Goal: Task Accomplishment & Management: Use online tool/utility

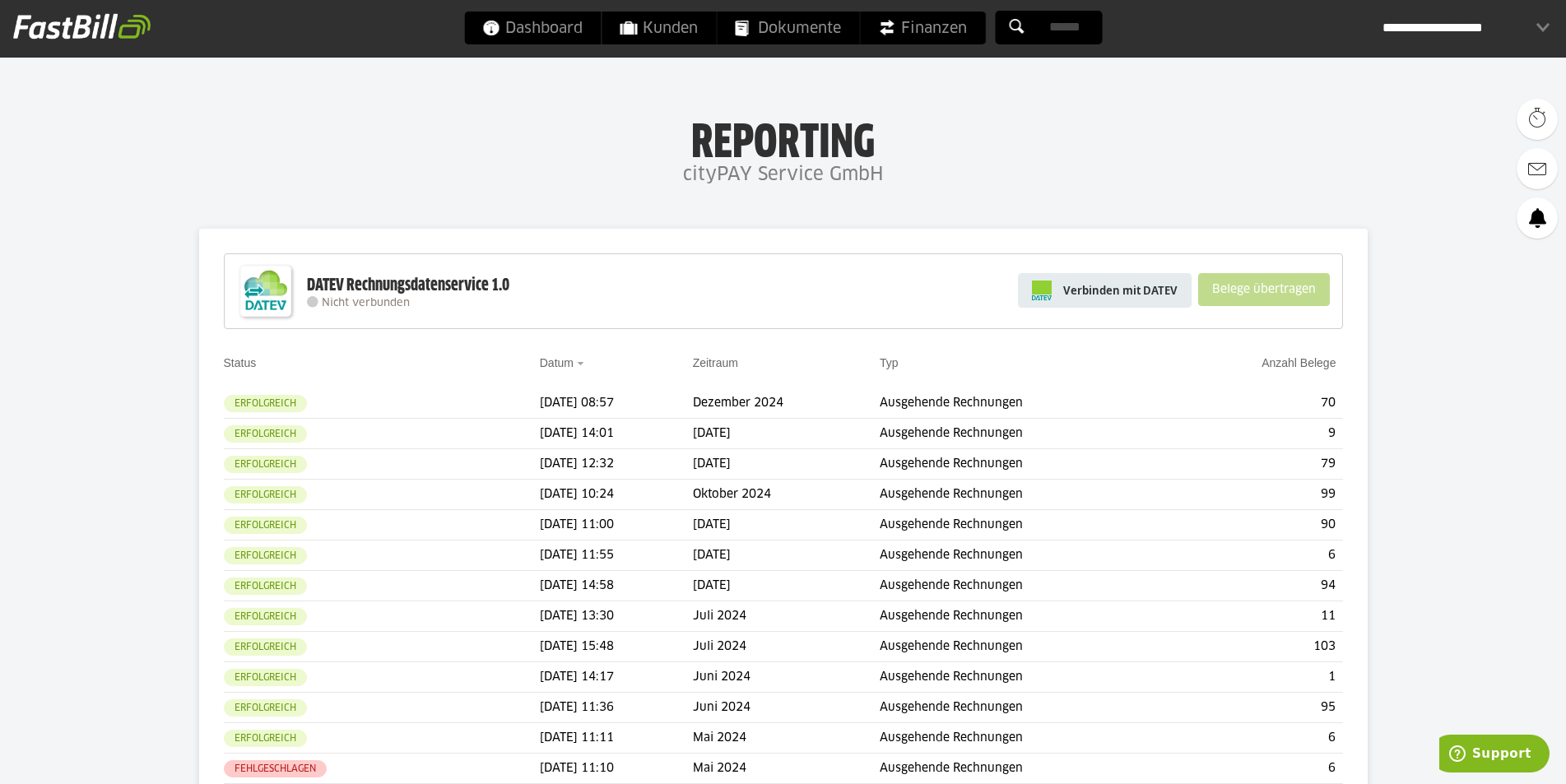
click at [1121, 289] on span "Verbinden mit DATEV" at bounding box center [1121, 290] width 115 height 17
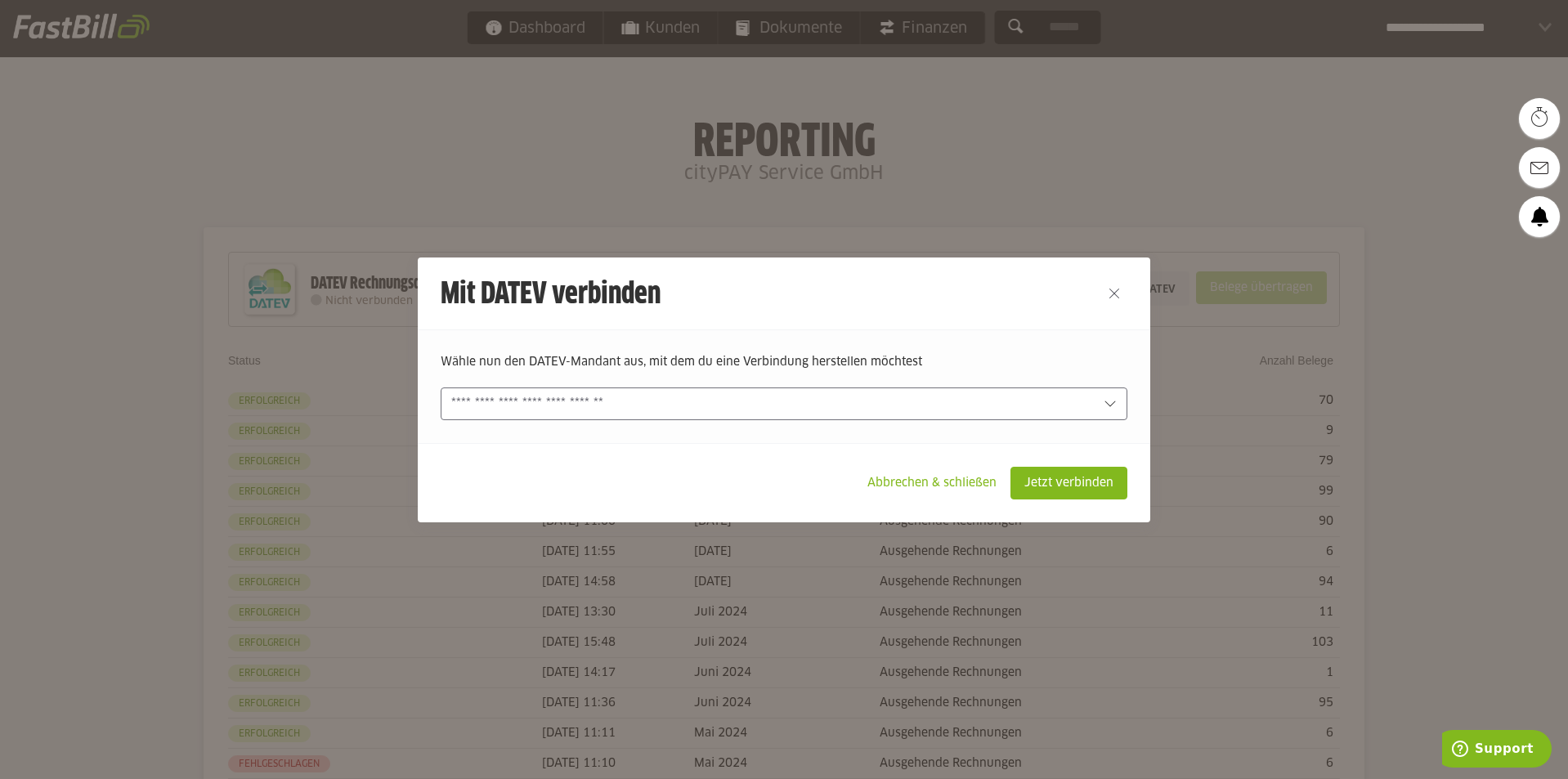
click at [1068, 407] on input "text" at bounding box center [772, 403] width 643 height 18
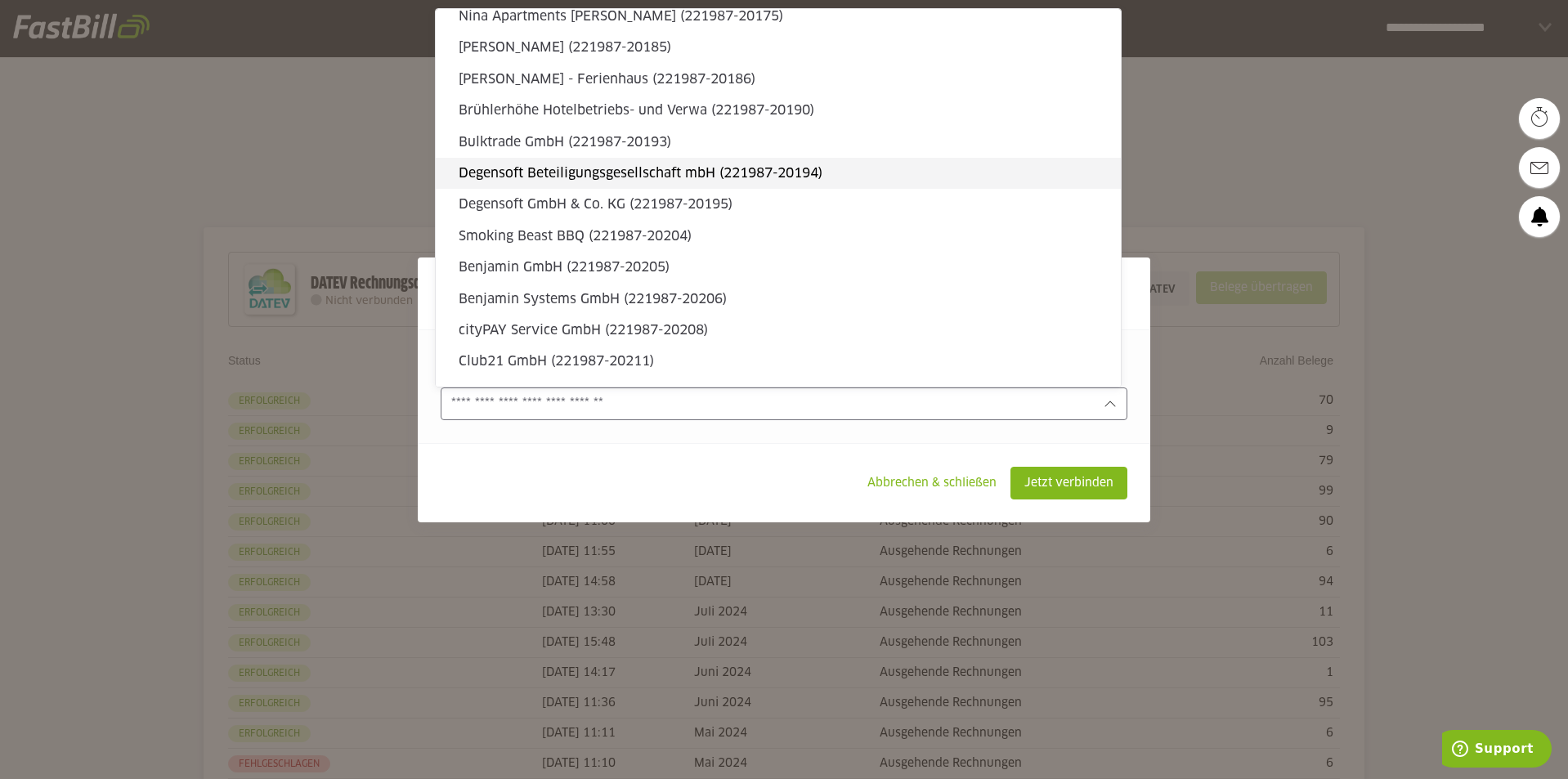
scroll to position [1226, 0]
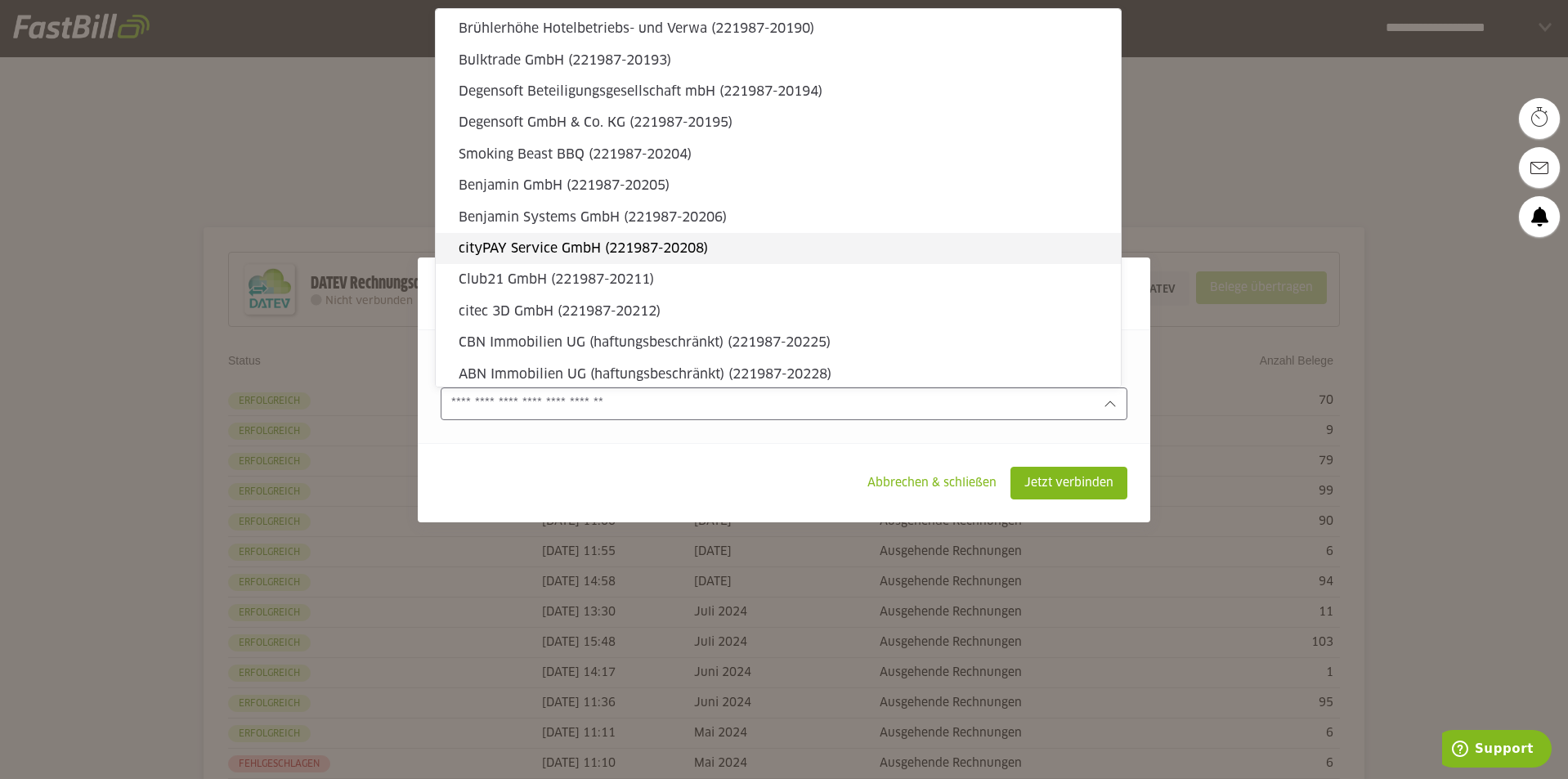
click at [650, 247] on slot "cityPAY Service GmbH (221987-20208)" at bounding box center [783, 248] width 650 height 18
type input "**********"
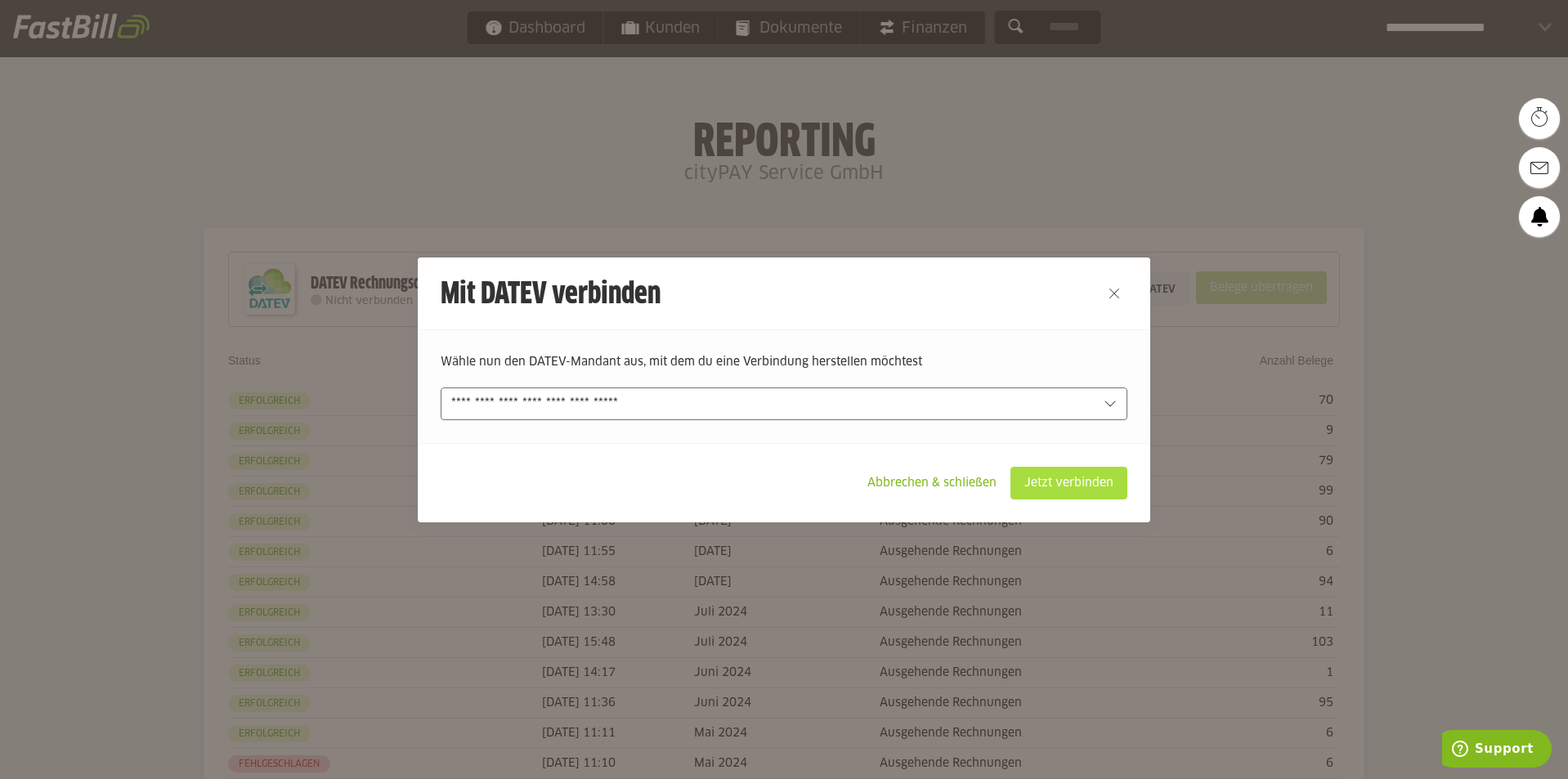
click at [1043, 491] on slot "Jetzt verbinden" at bounding box center [1068, 483] width 115 height 31
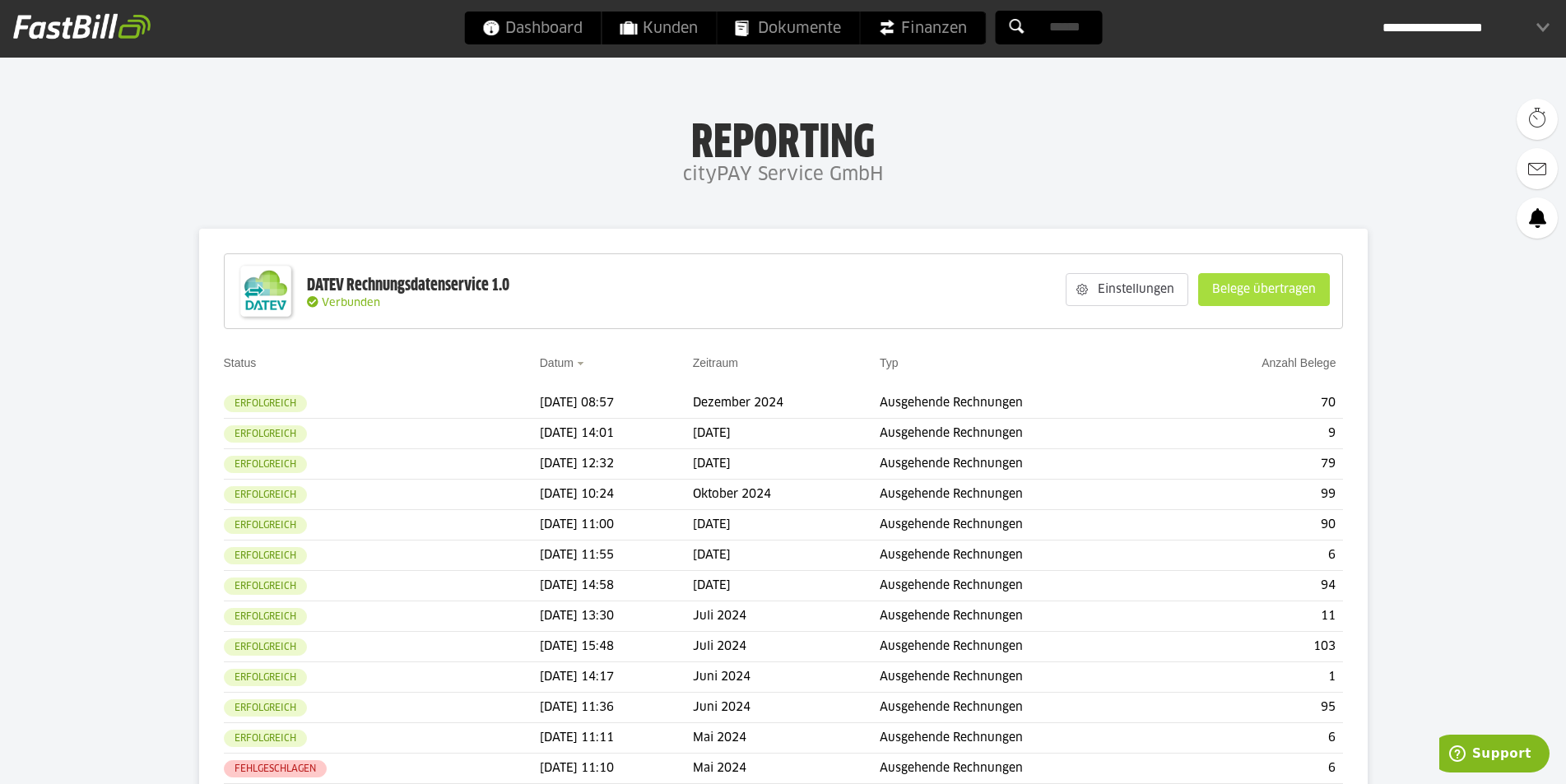
click at [1240, 282] on slot "Belege übertragen" at bounding box center [1264, 290] width 130 height 31
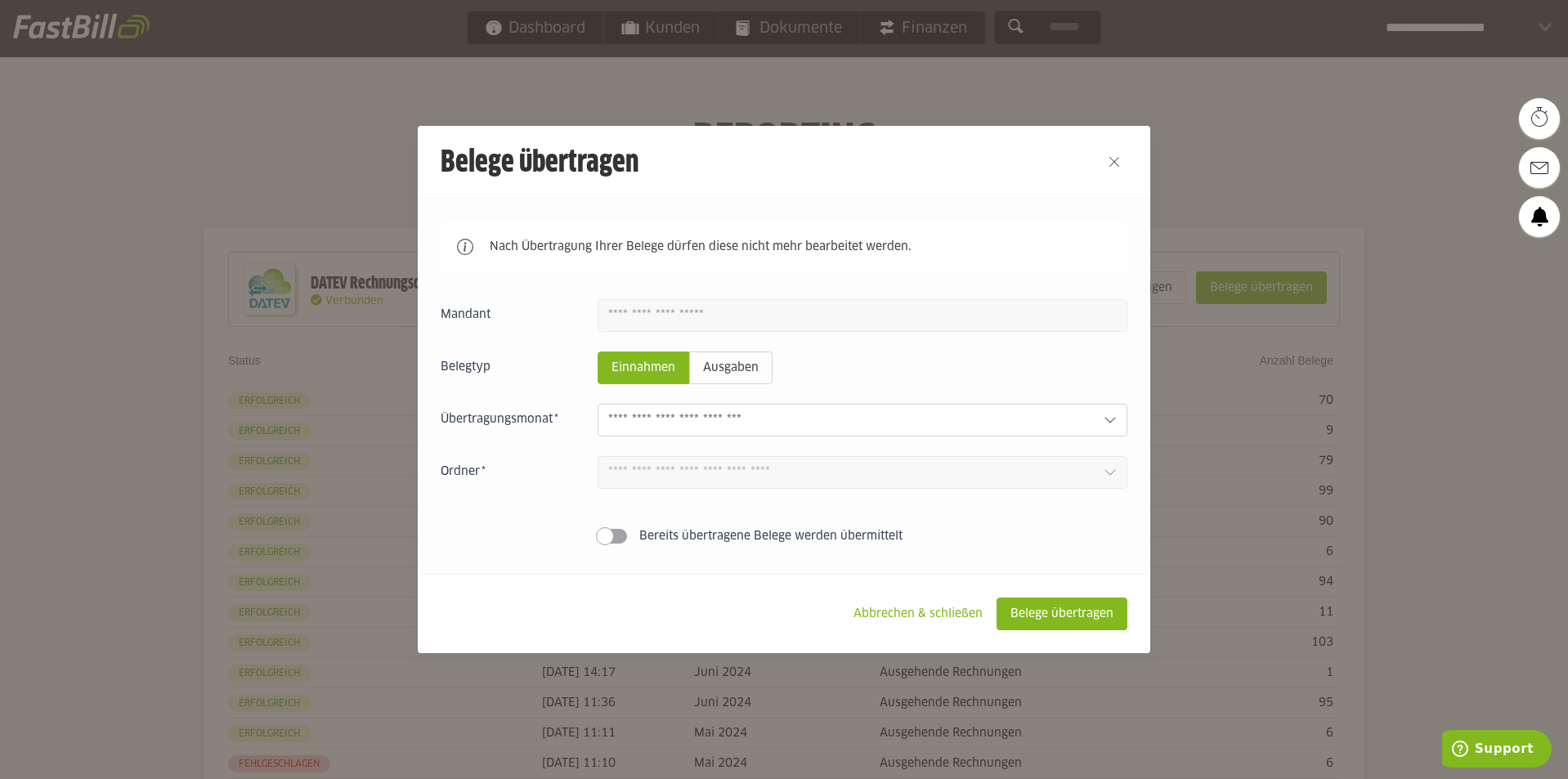
click at [697, 415] on input "text" at bounding box center [849, 419] width 482 height 18
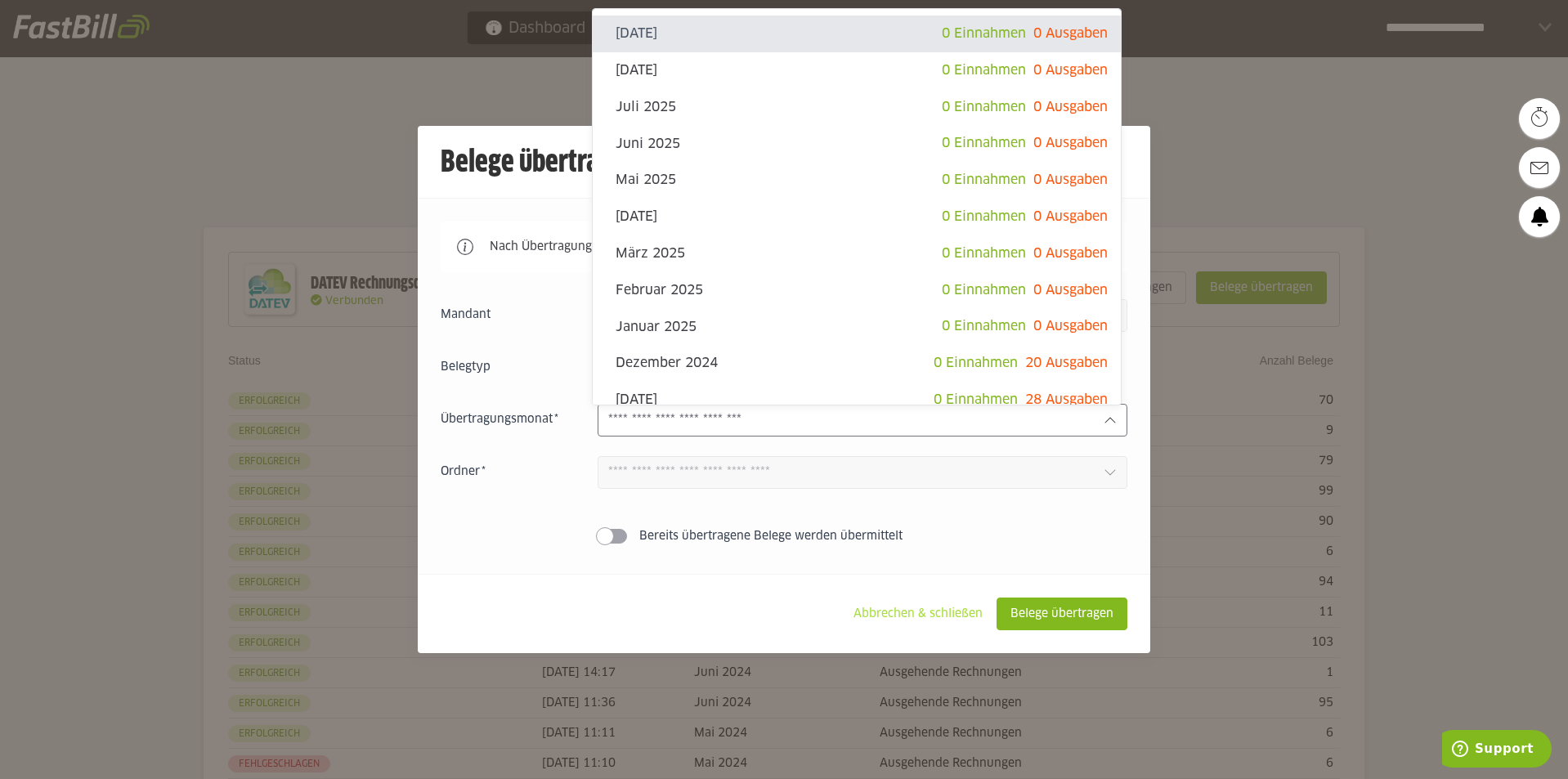
click at [927, 599] on slot "Abbrechen & schließen" at bounding box center [917, 614] width 156 height 31
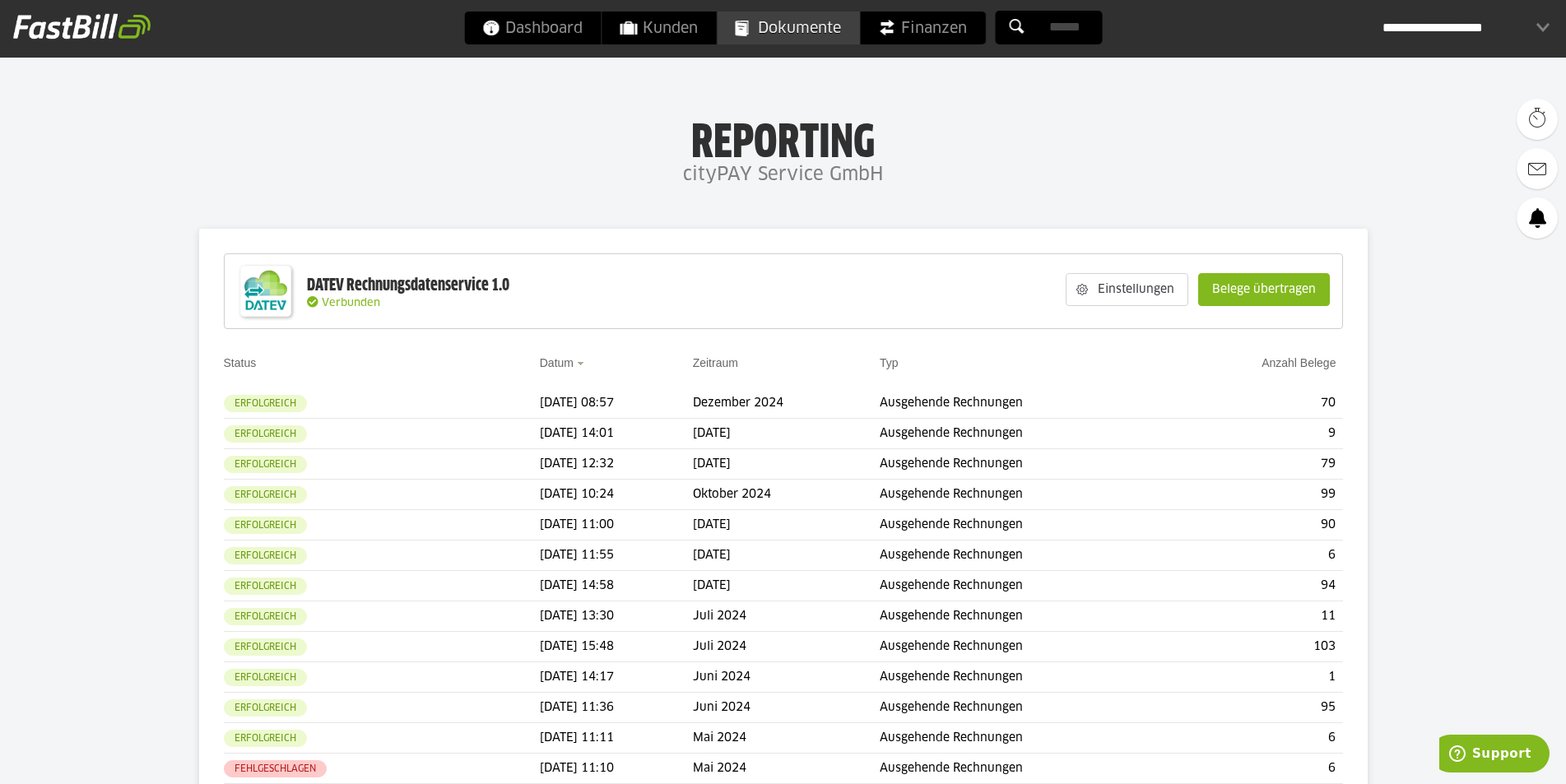
click at [749, 28] on link "Dokumente" at bounding box center [788, 28] width 142 height 33
